Goal: Task Accomplishment & Management: Use online tool/utility

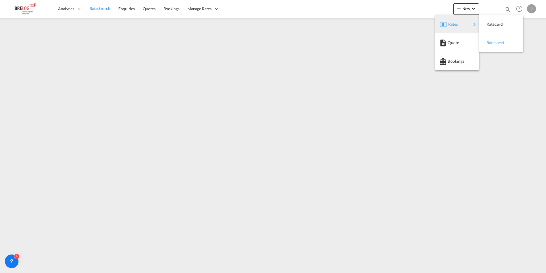
click at [499, 47] on div "Ratesheet" at bounding box center [496, 43] width 21 height 14
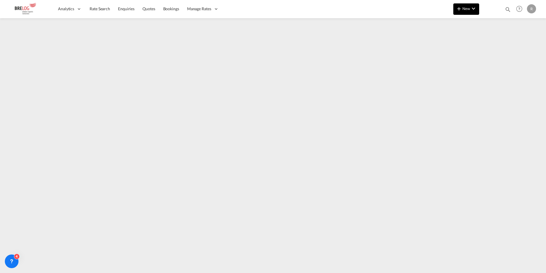
click at [468, 8] on span "New" at bounding box center [465, 8] width 21 height 5
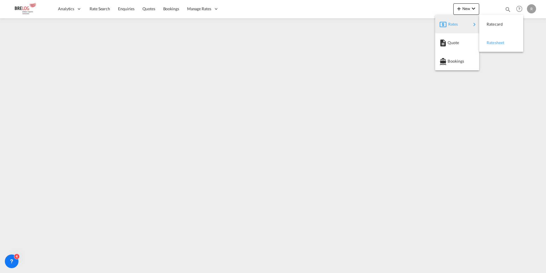
click at [492, 42] on span "Ratesheet" at bounding box center [489, 42] width 6 height 11
